Goal: Transaction & Acquisition: Purchase product/service

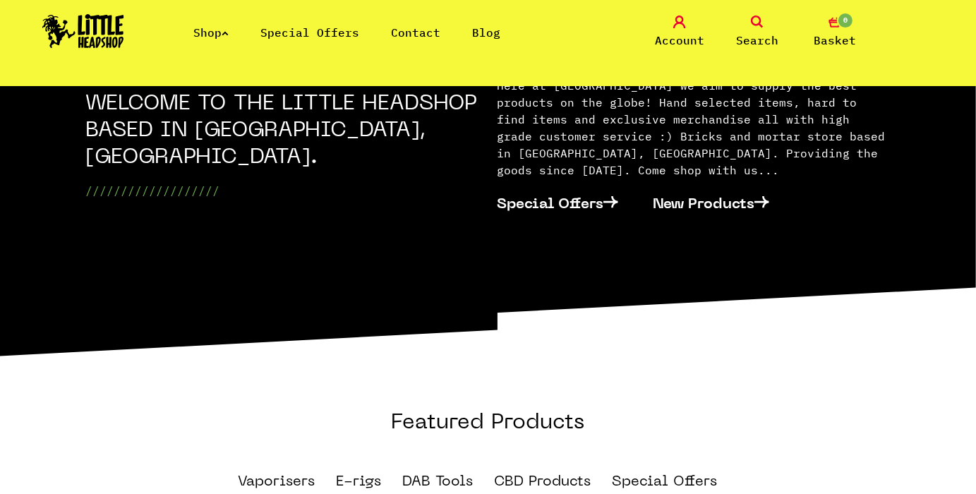
scroll to position [517, 0]
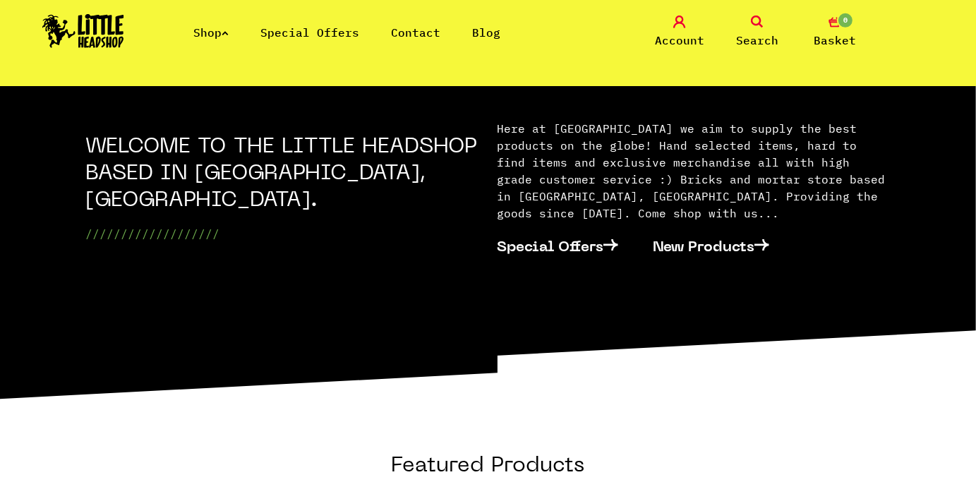
click at [749, 25] on link "Search" at bounding box center [757, 32] width 71 height 33
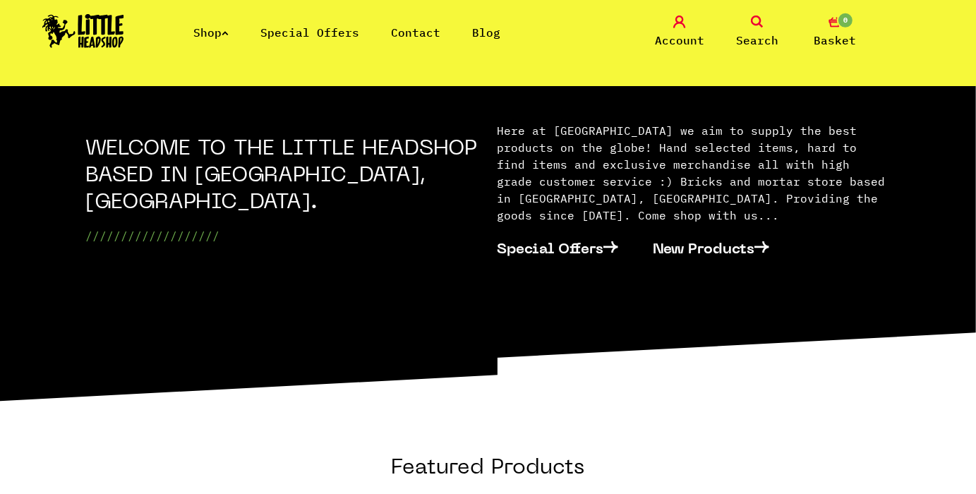
scroll to position [549, 0]
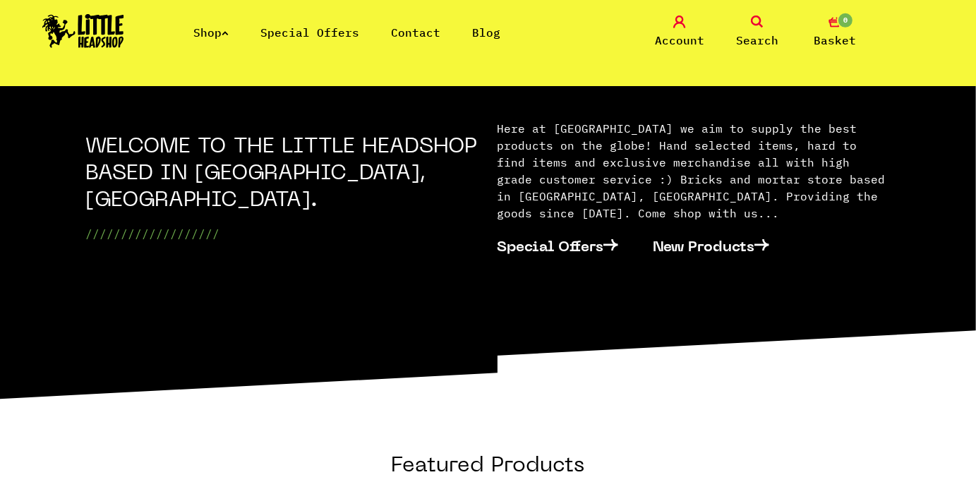
click at [749, 25] on link "Search" at bounding box center [757, 32] width 71 height 33
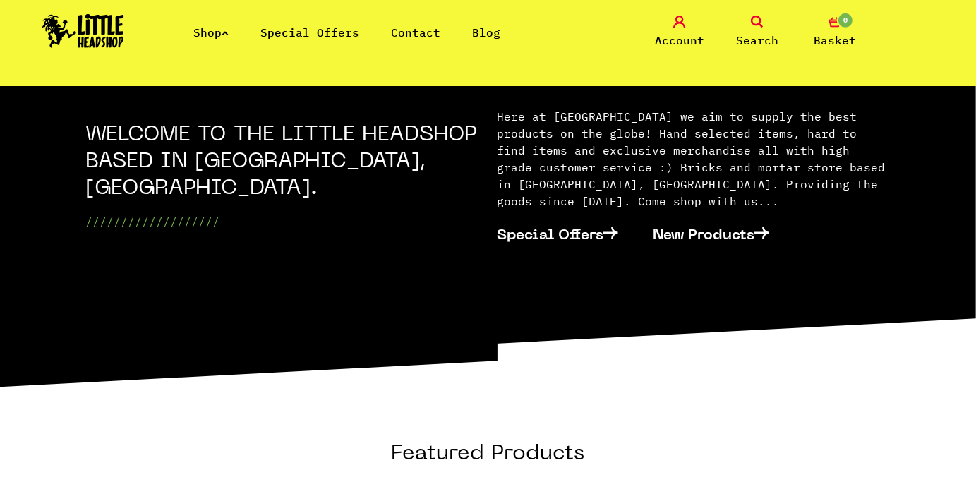
scroll to position [517, 0]
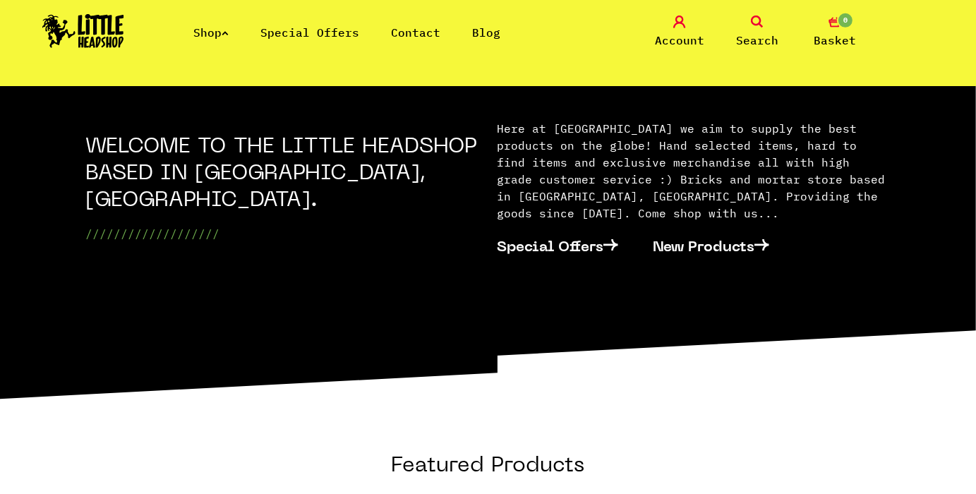
click at [764, 25] on link "Search" at bounding box center [757, 32] width 71 height 33
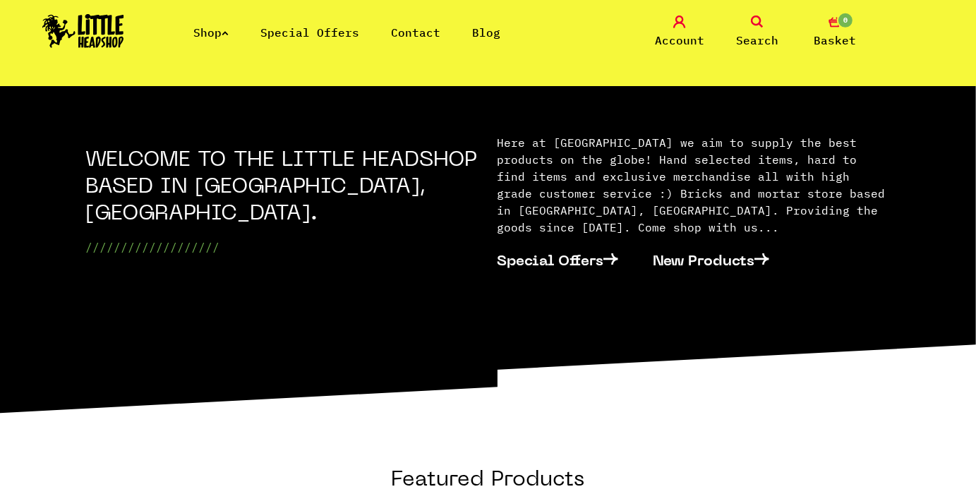
scroll to position [547, 0]
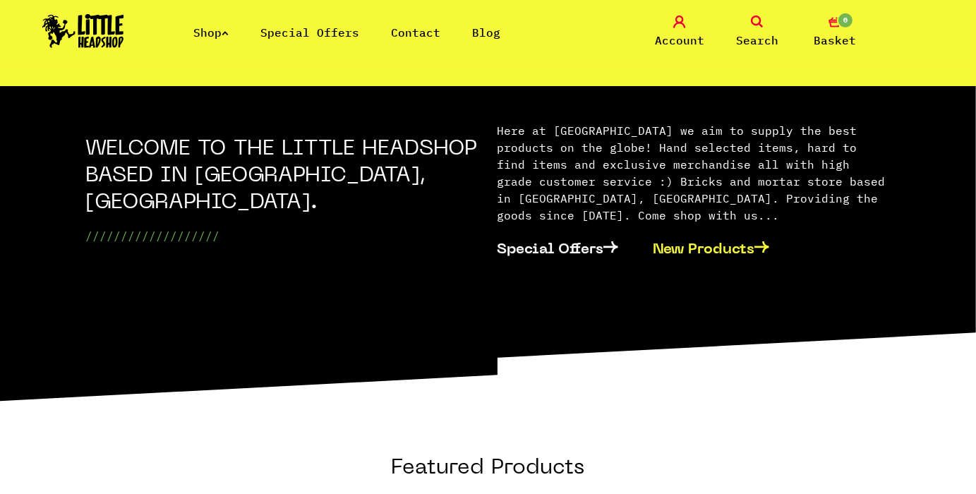
click at [701, 233] on link "New Products" at bounding box center [720, 248] width 134 height 42
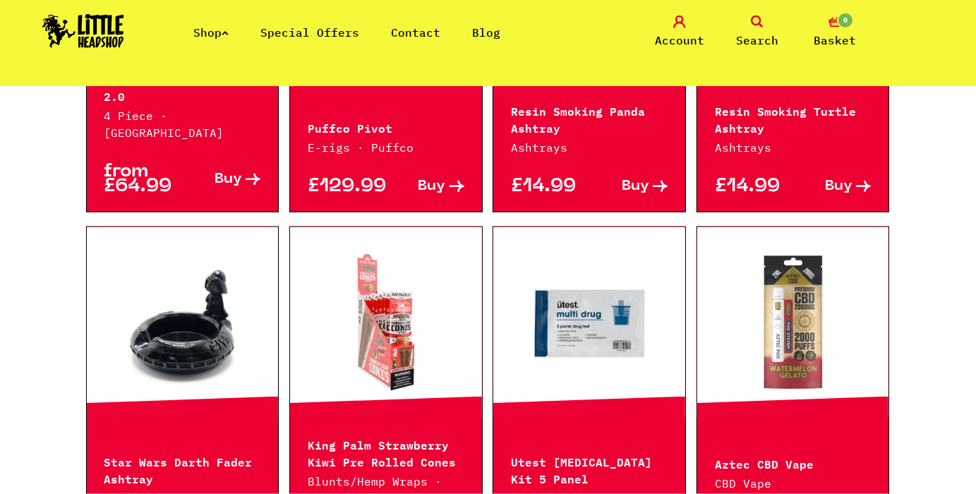
scroll to position [1764, 0]
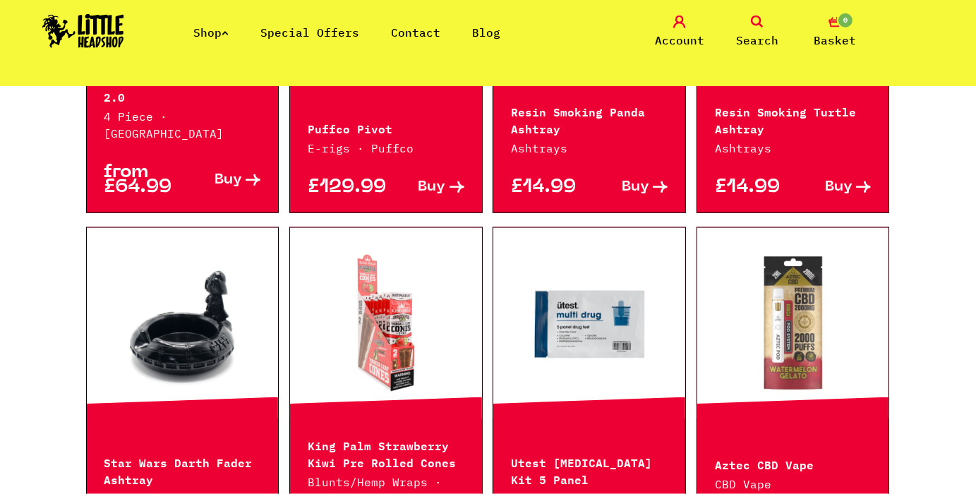
click at [776, 253] on link at bounding box center [793, 323] width 192 height 141
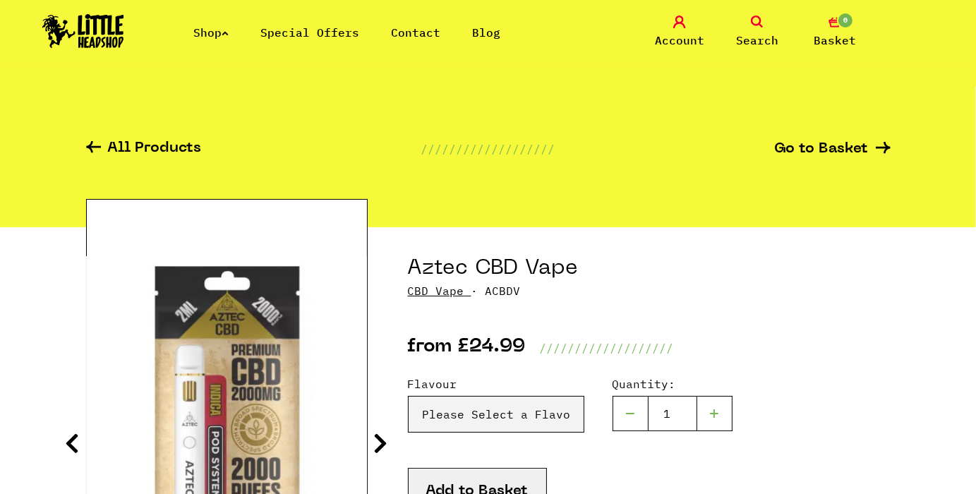
click at [749, 23] on link "Search" at bounding box center [757, 32] width 71 height 33
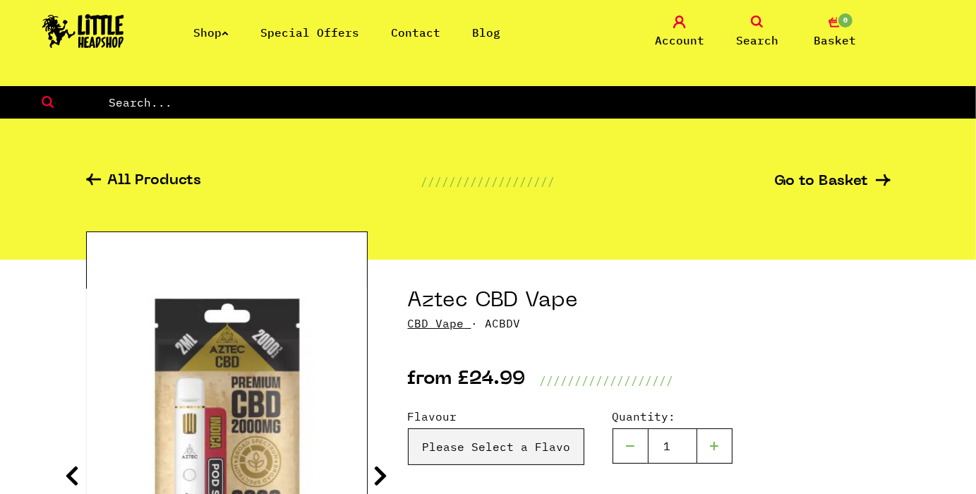
click at [397, 118] on form at bounding box center [488, 102] width 976 height 32
click at [396, 111] on form at bounding box center [488, 102] width 976 height 32
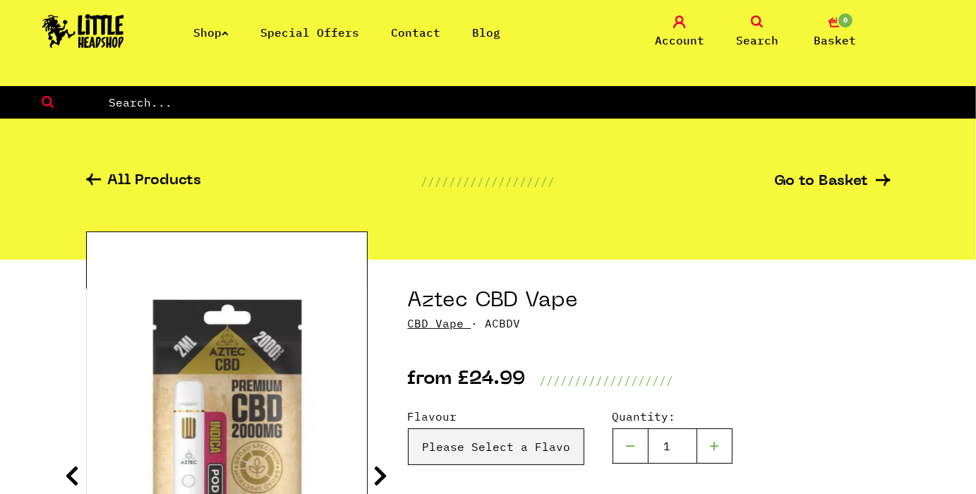
click at [346, 101] on input "text" at bounding box center [541, 102] width 869 height 18
type input "vape"
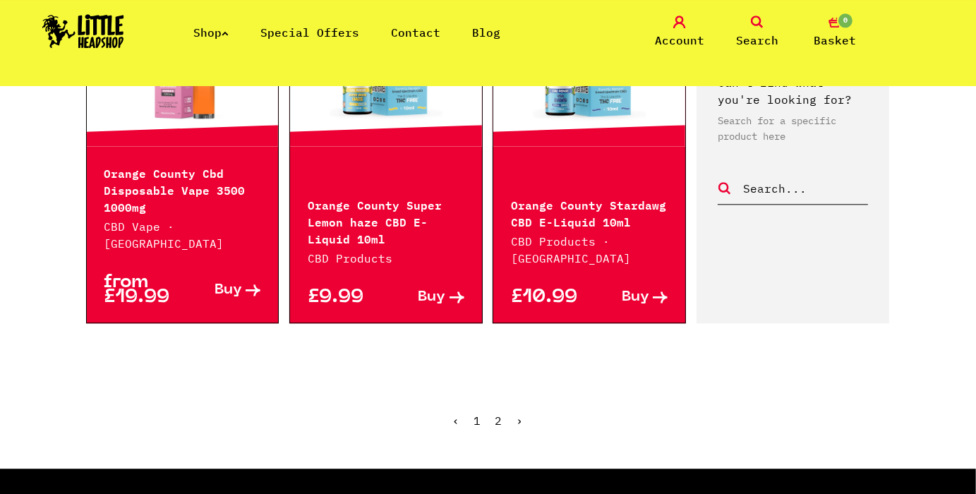
scroll to position [1664, 0]
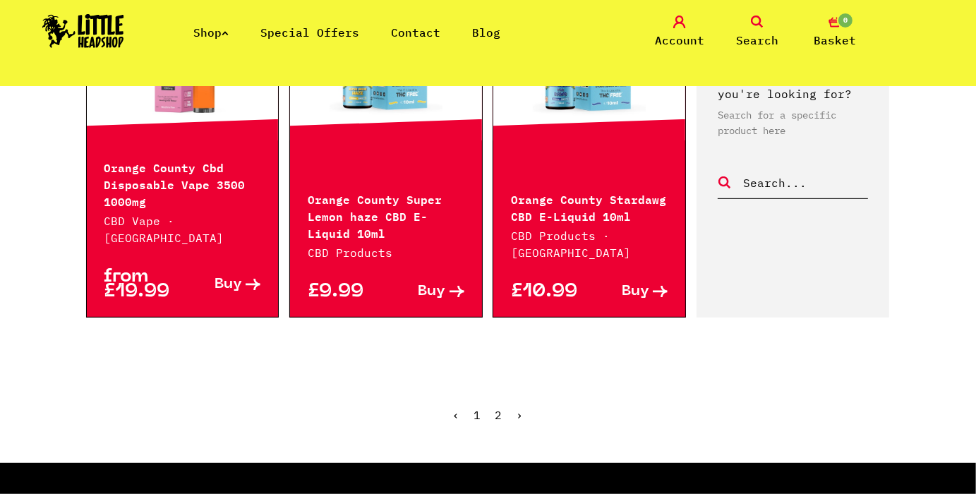
click at [498, 408] on link "2" at bounding box center [498, 415] width 7 height 14
